Goal: Task Accomplishment & Management: Use online tool/utility

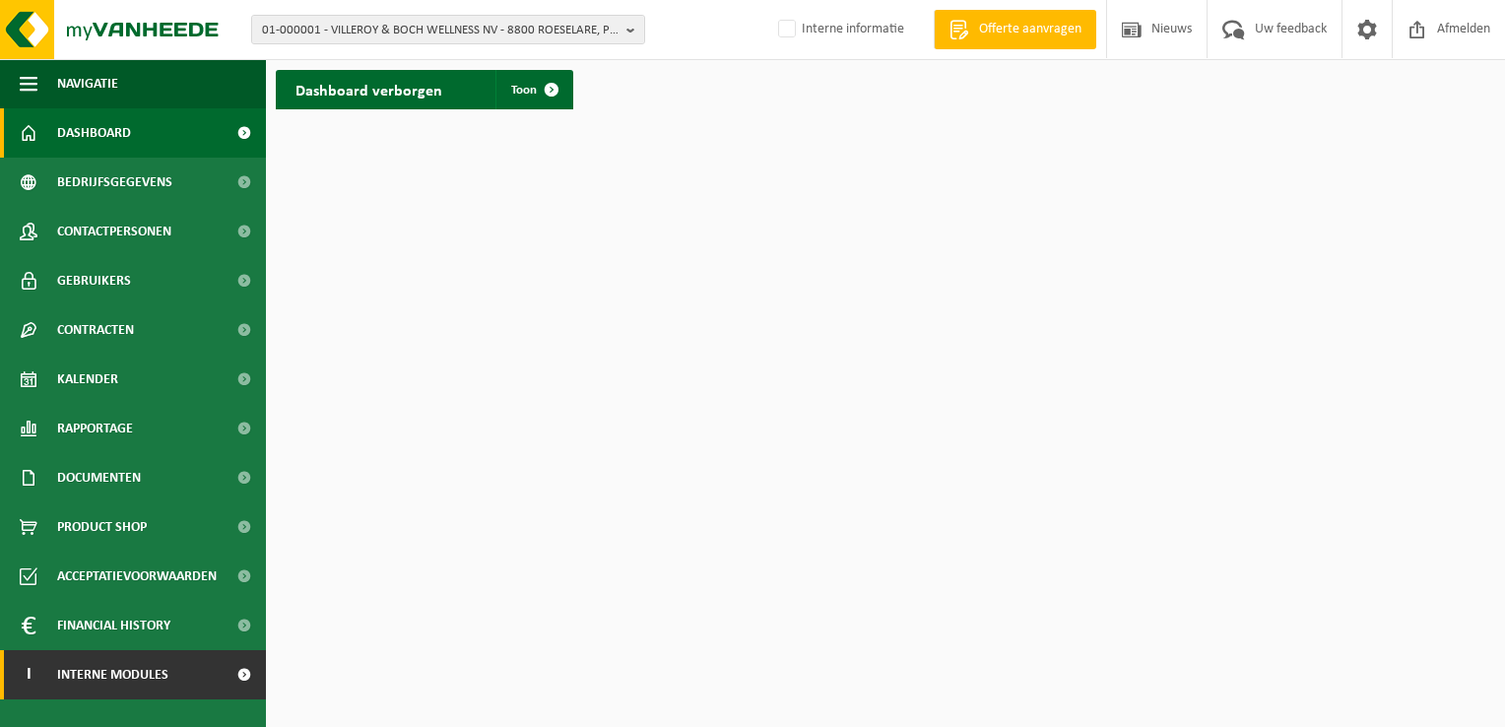
click at [128, 665] on span "Interne modules" at bounding box center [112, 674] width 111 height 49
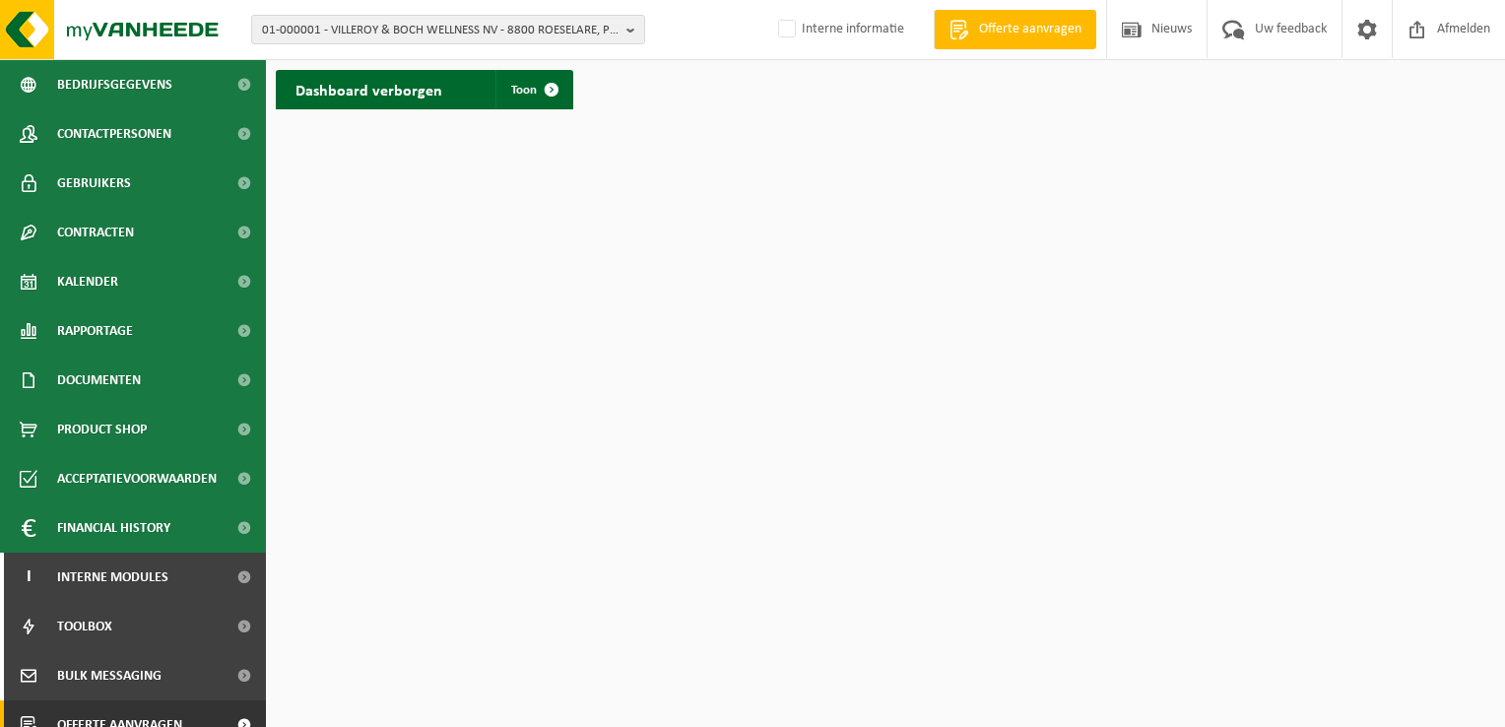
scroll to position [169, 0]
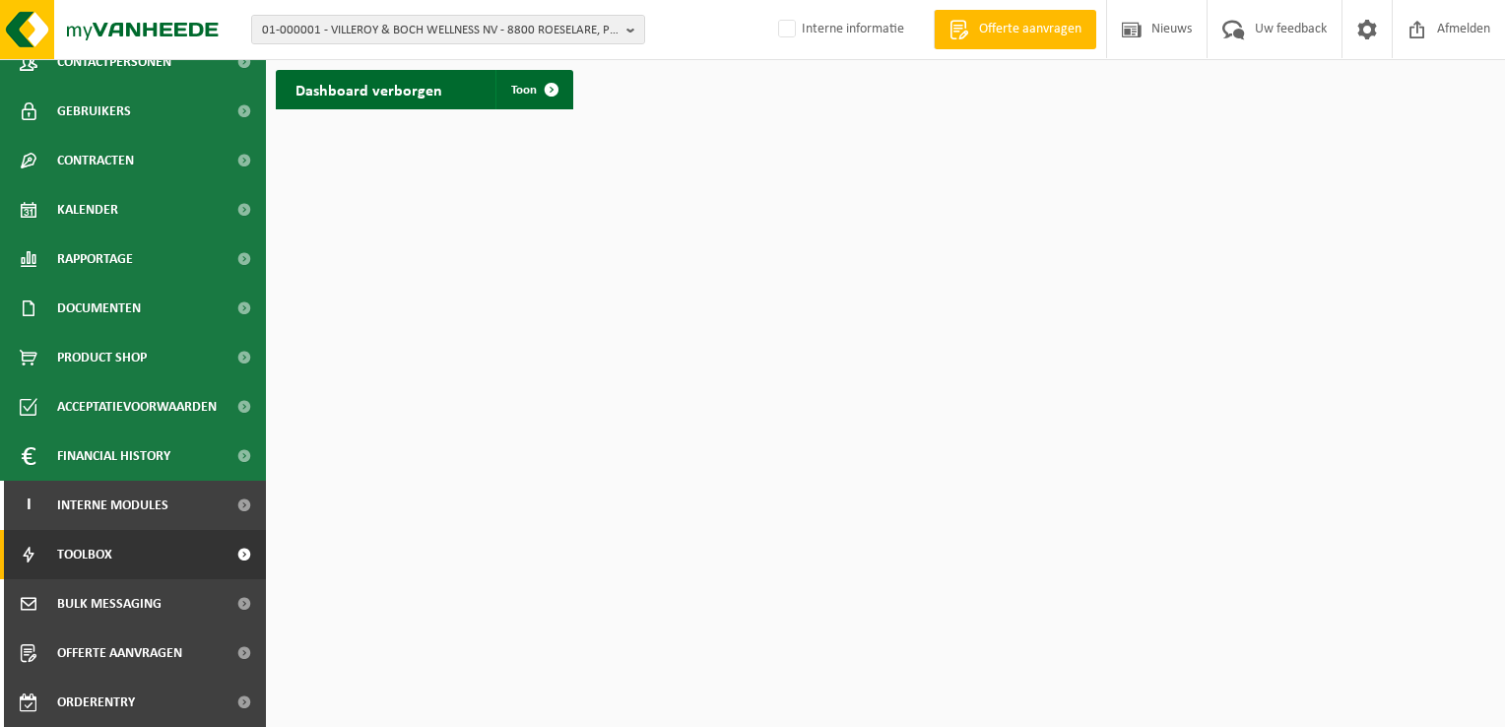
click at [133, 550] on link "Toolbox" at bounding box center [133, 554] width 266 height 49
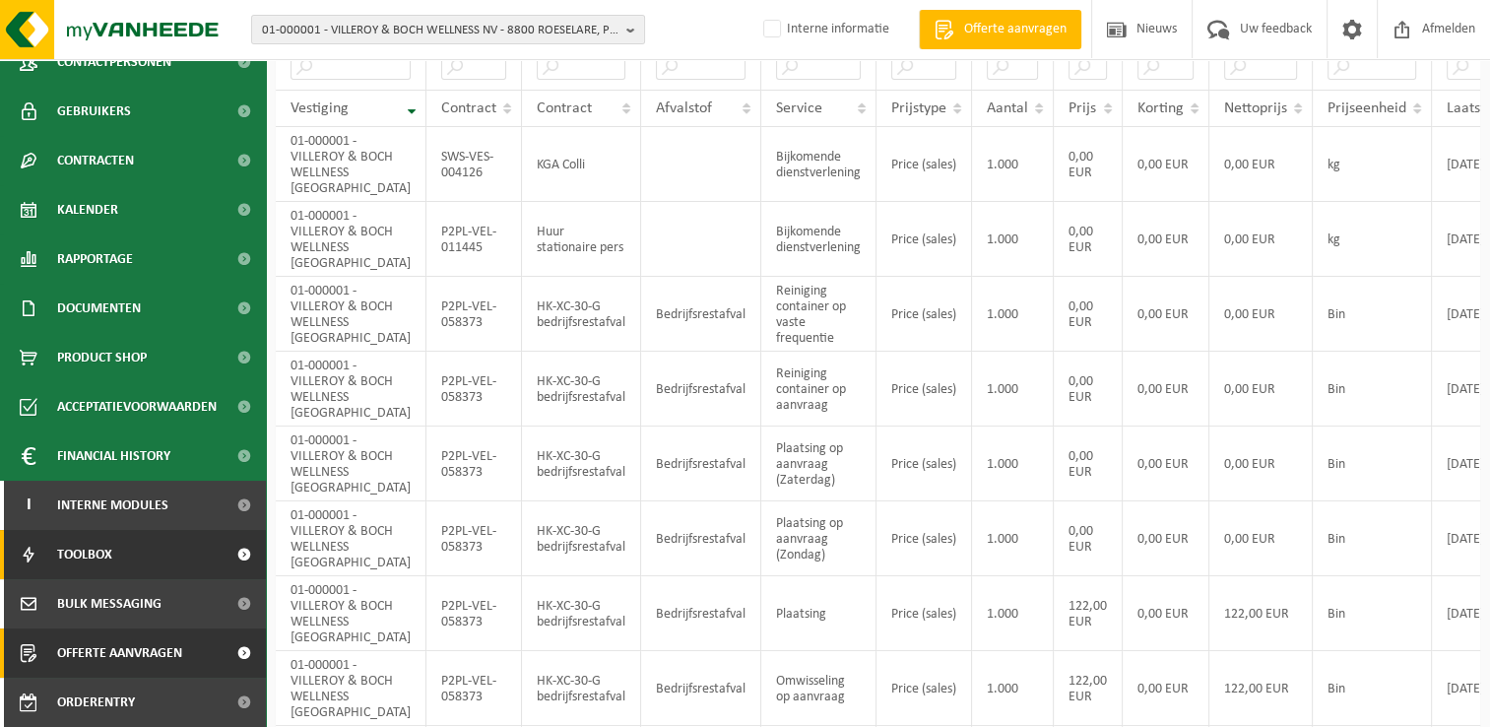
scroll to position [394, 0]
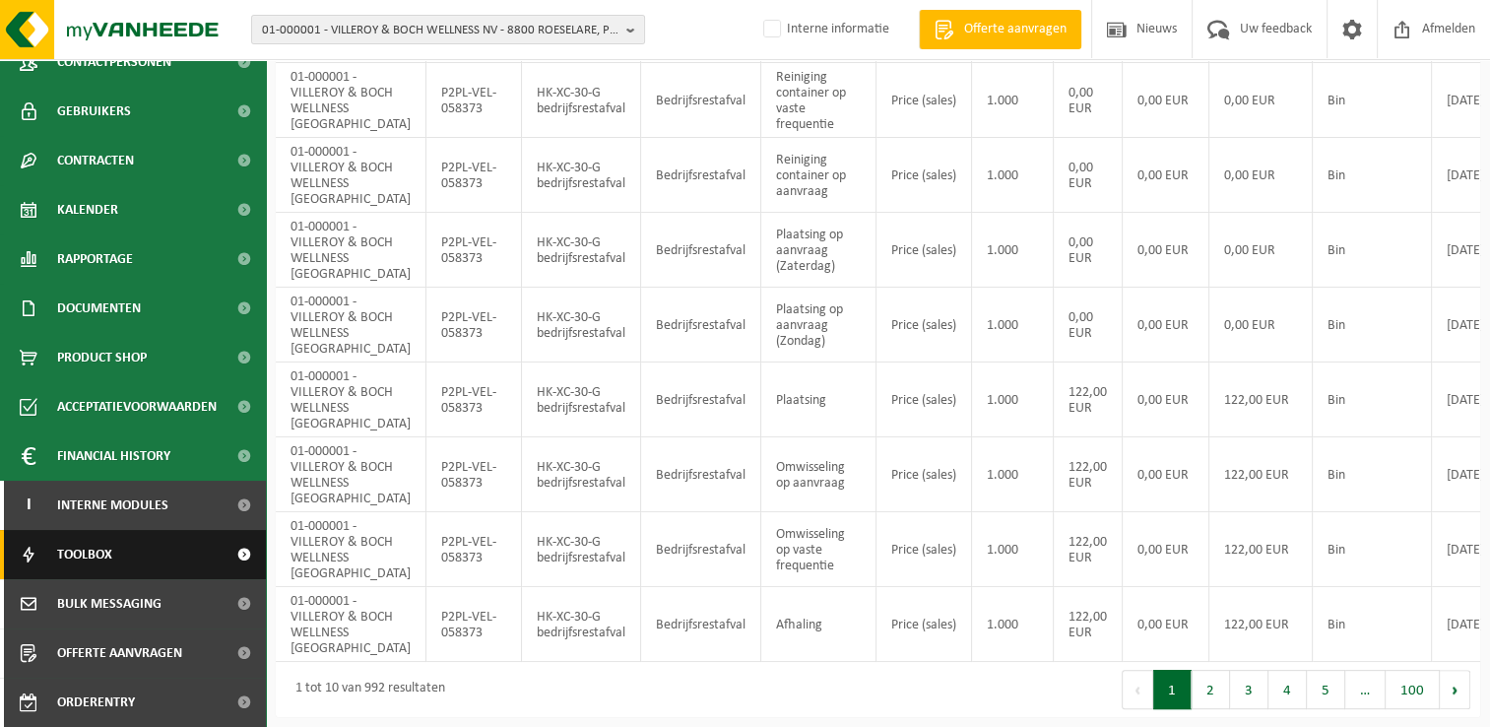
click at [126, 561] on link "Toolbox" at bounding box center [133, 554] width 266 height 49
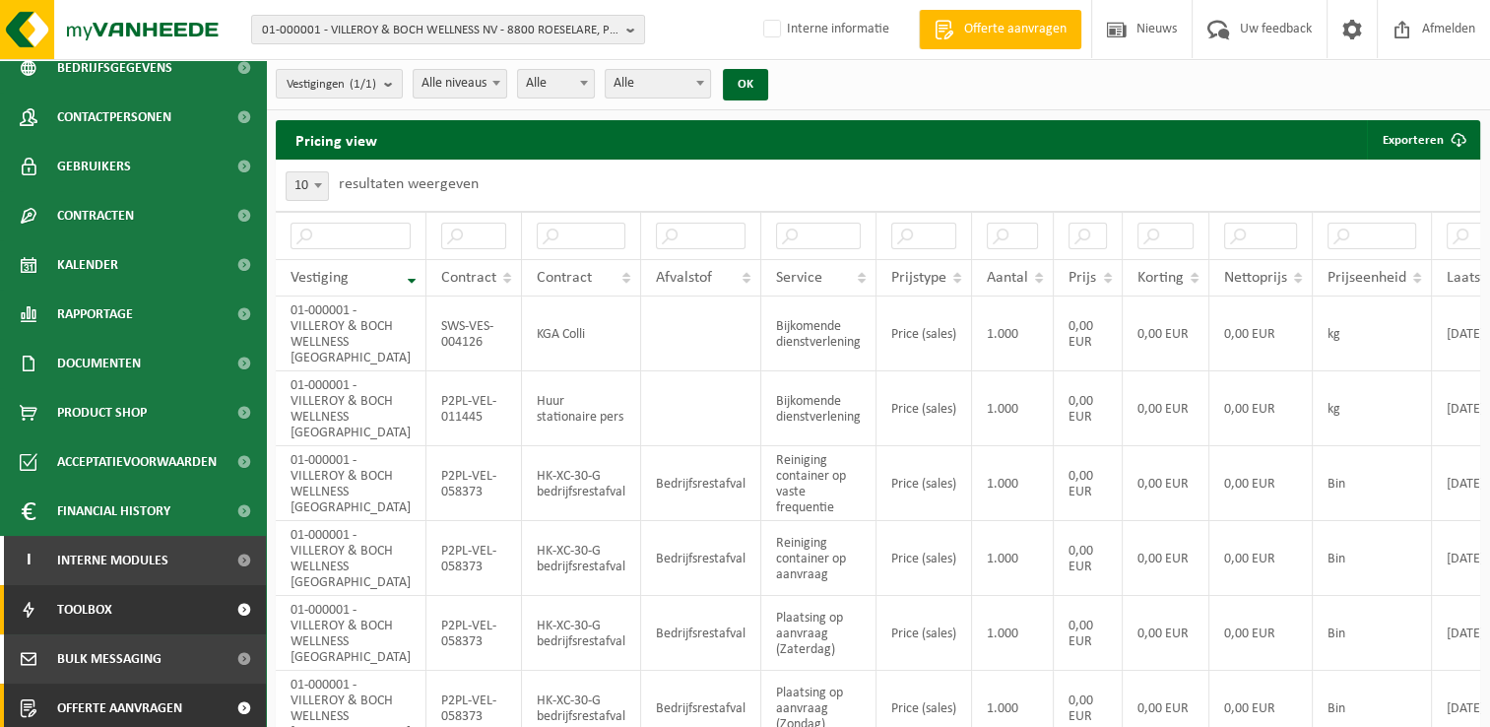
scroll to position [169, 0]
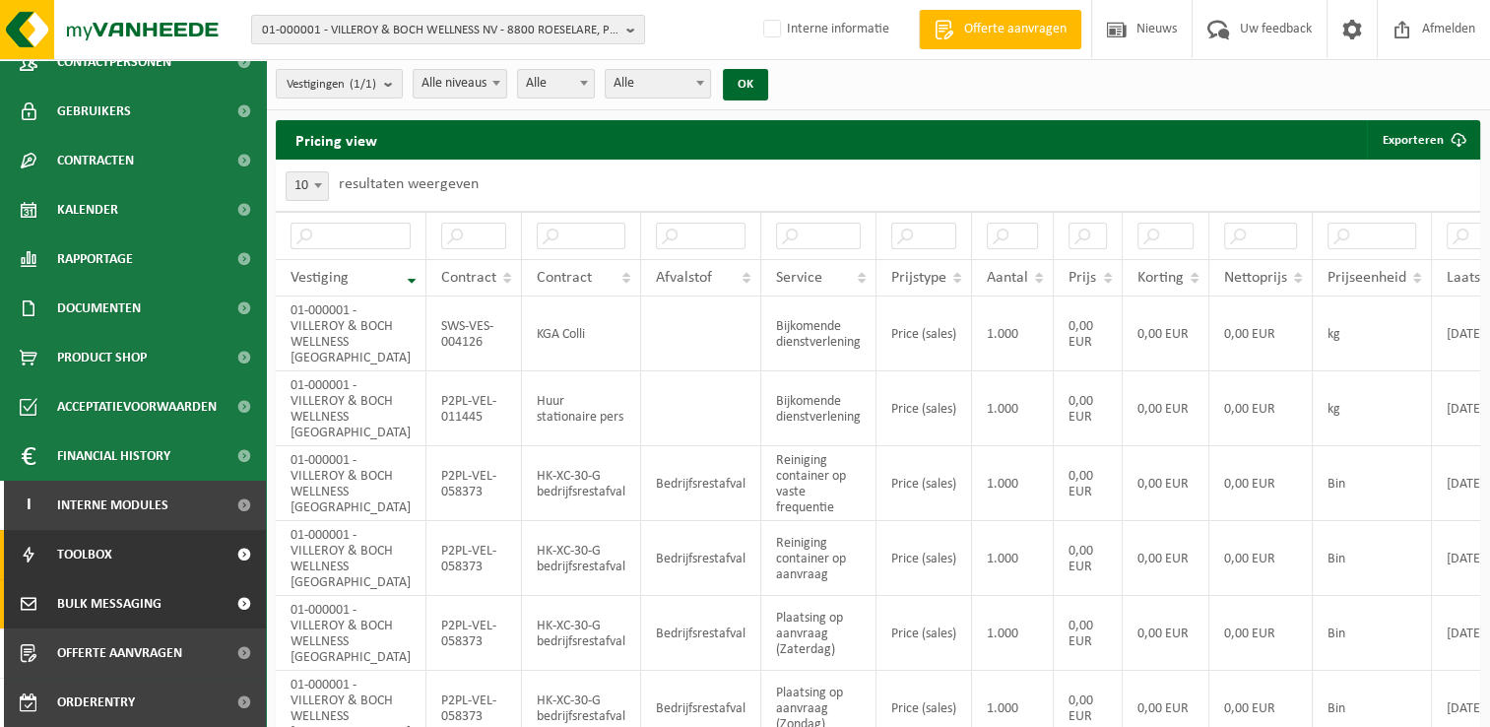
click at [118, 606] on span "Bulk Messaging" at bounding box center [109, 603] width 104 height 49
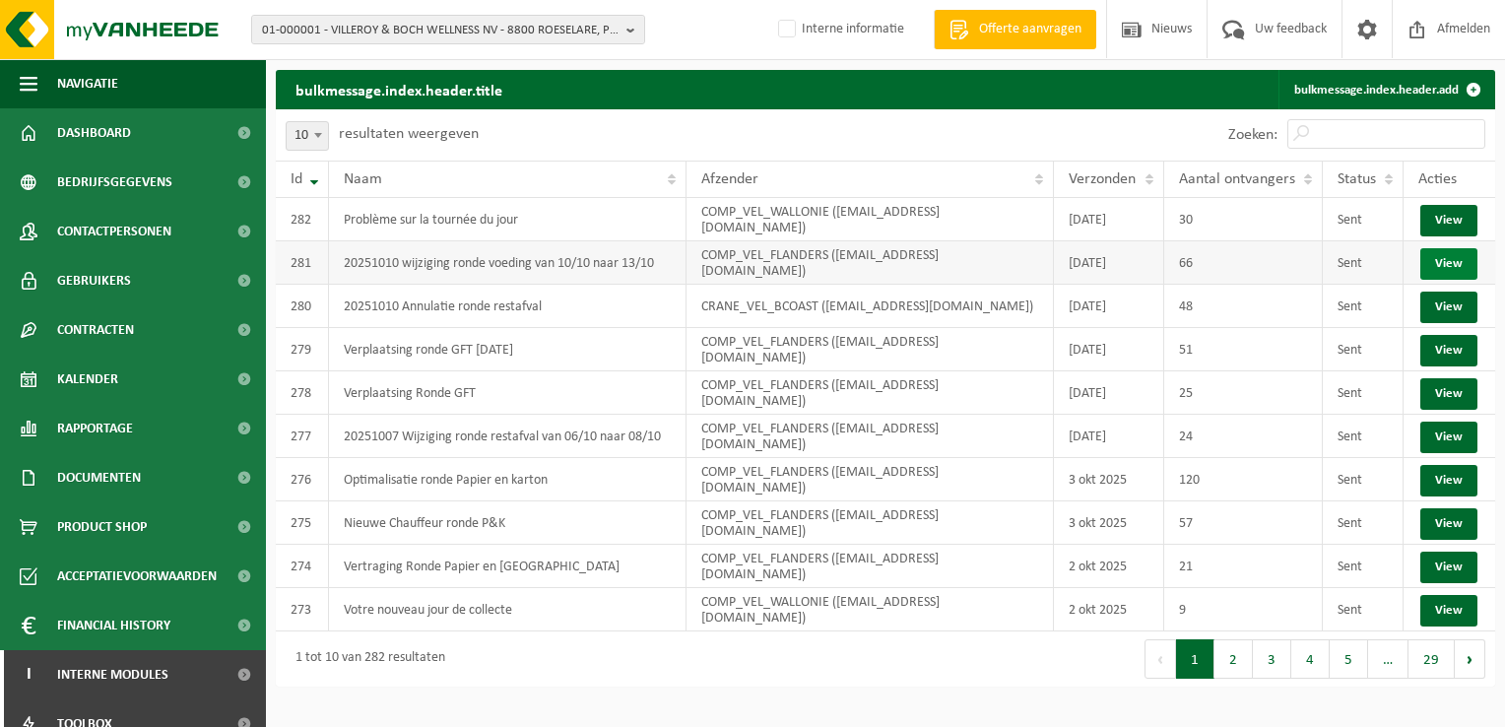
click at [1445, 259] on link "View" at bounding box center [1448, 264] width 57 height 32
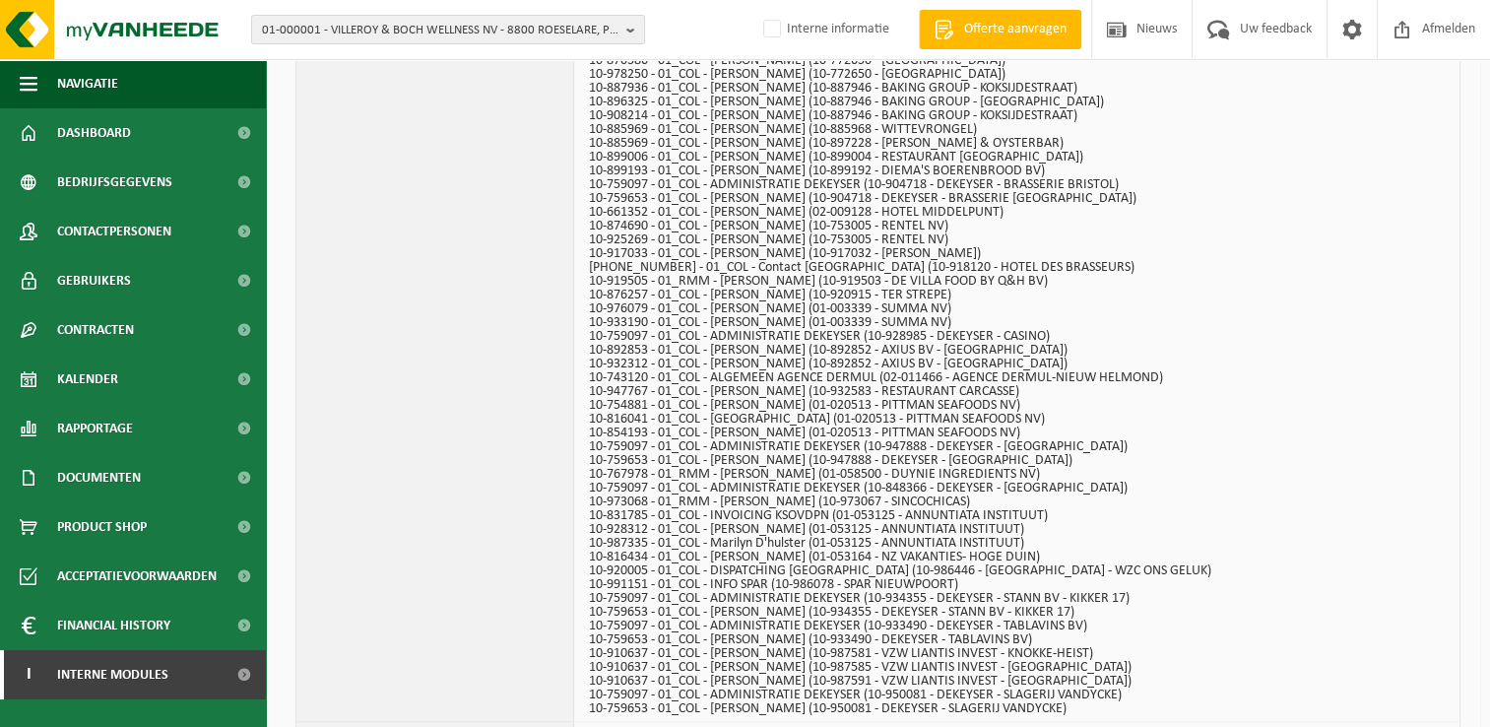
scroll to position [2359, 0]
